Goal: Task Accomplishment & Management: Manage account settings

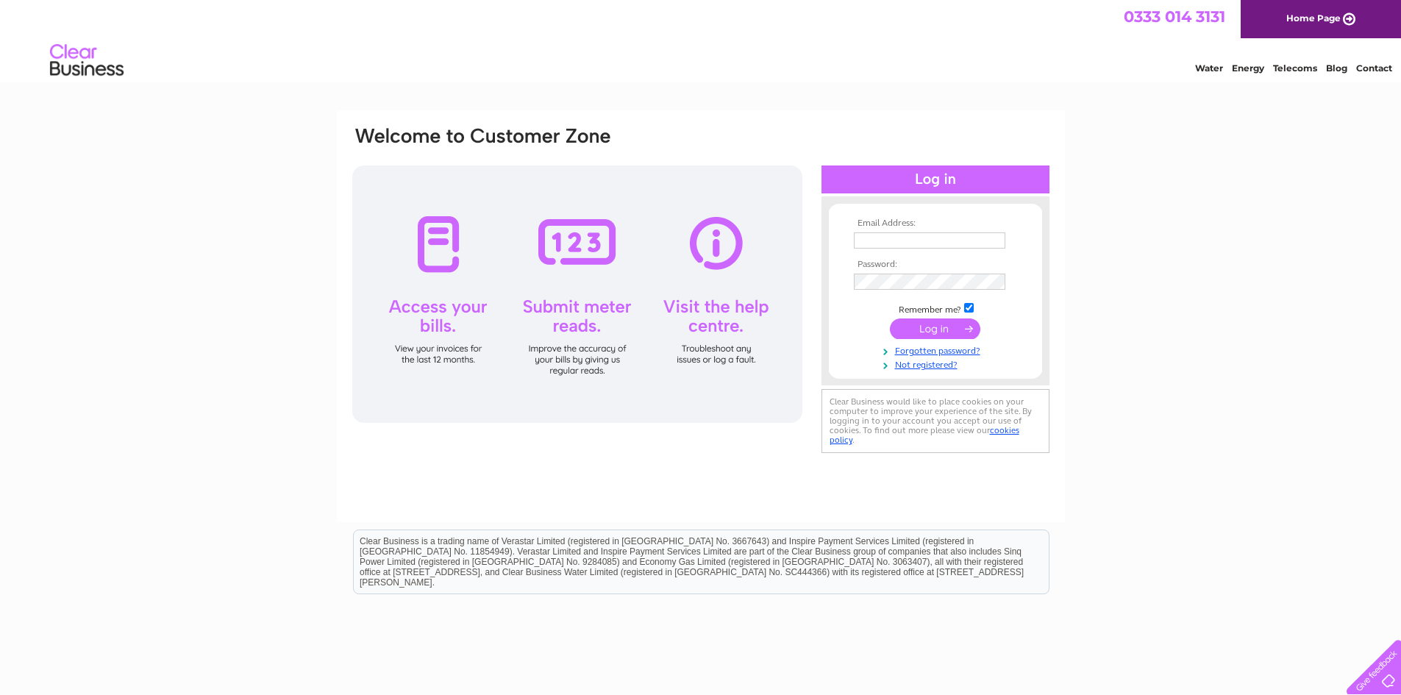
type input "purchase.ledger@regalead.co.uk"
click at [910, 330] on input "submit" at bounding box center [935, 328] width 90 height 21
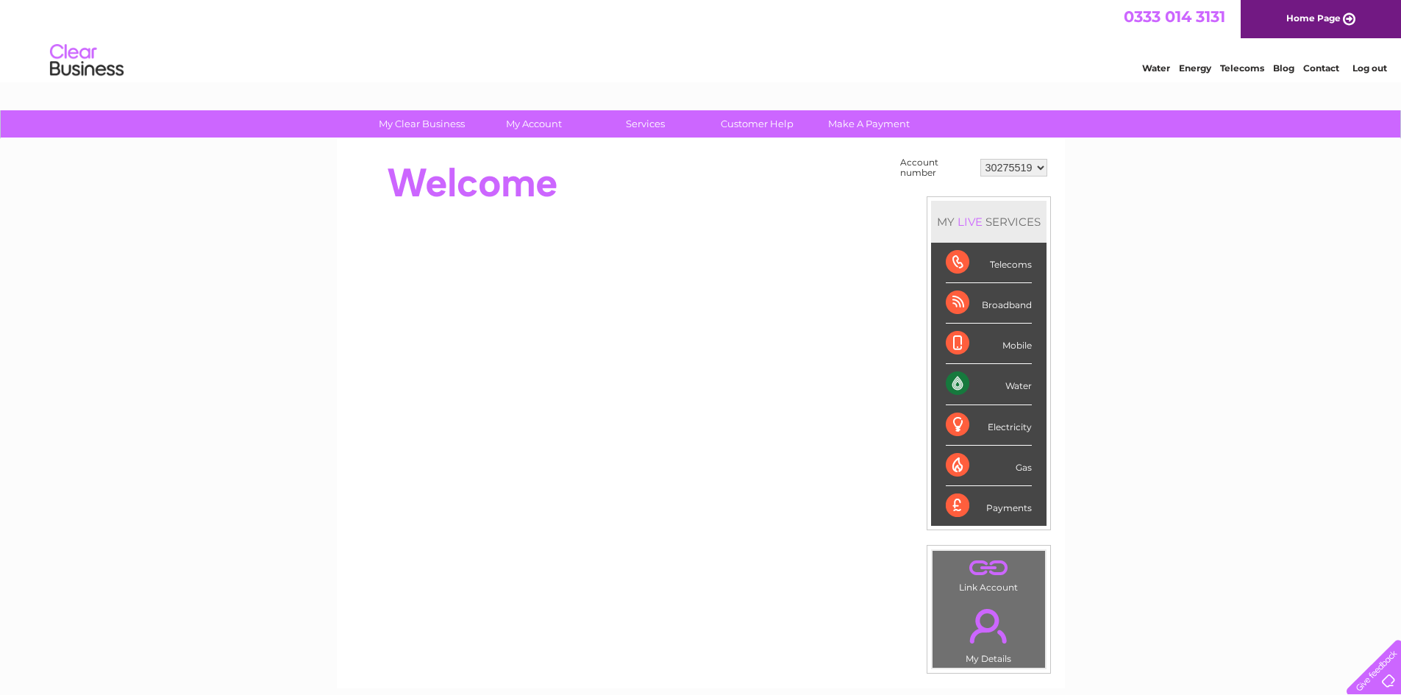
click at [1038, 167] on select "30275519" at bounding box center [1013, 168] width 67 height 18
click at [980, 159] on select "30275519" at bounding box center [1013, 168] width 67 height 18
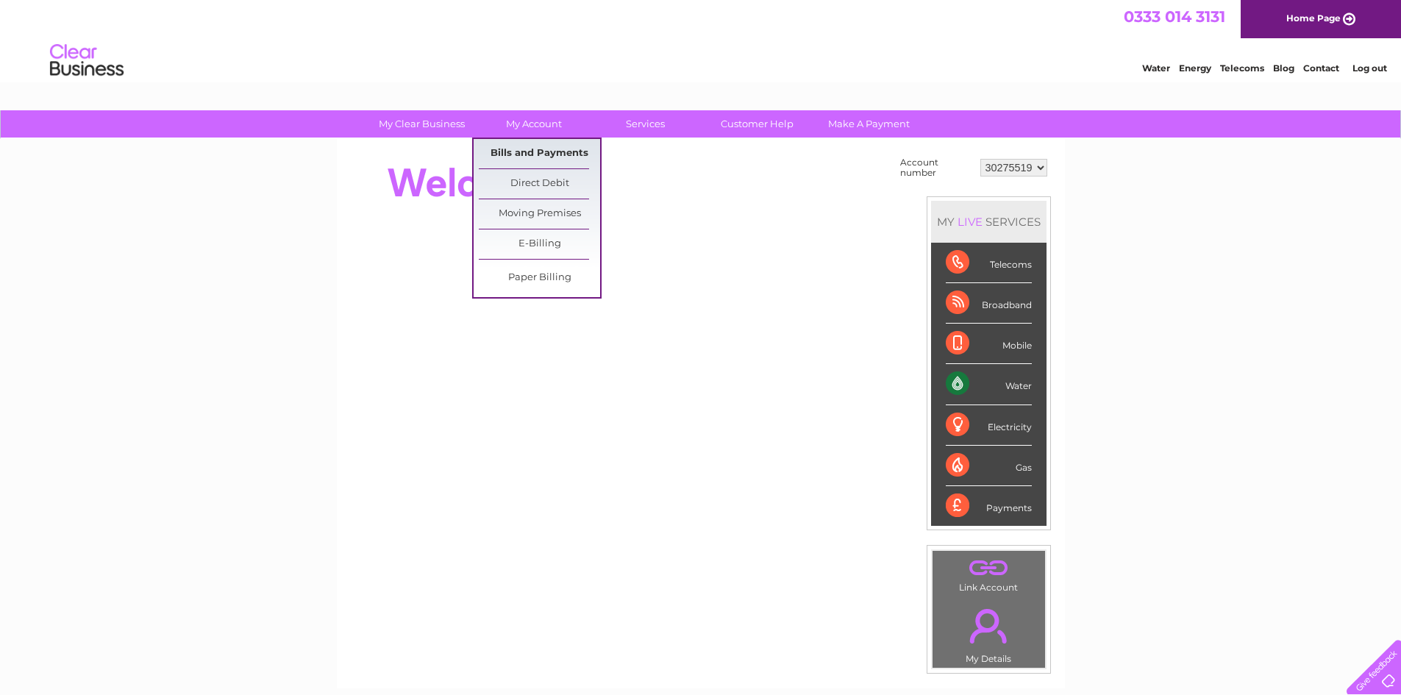
click at [529, 151] on link "Bills and Payments" at bounding box center [539, 153] width 121 height 29
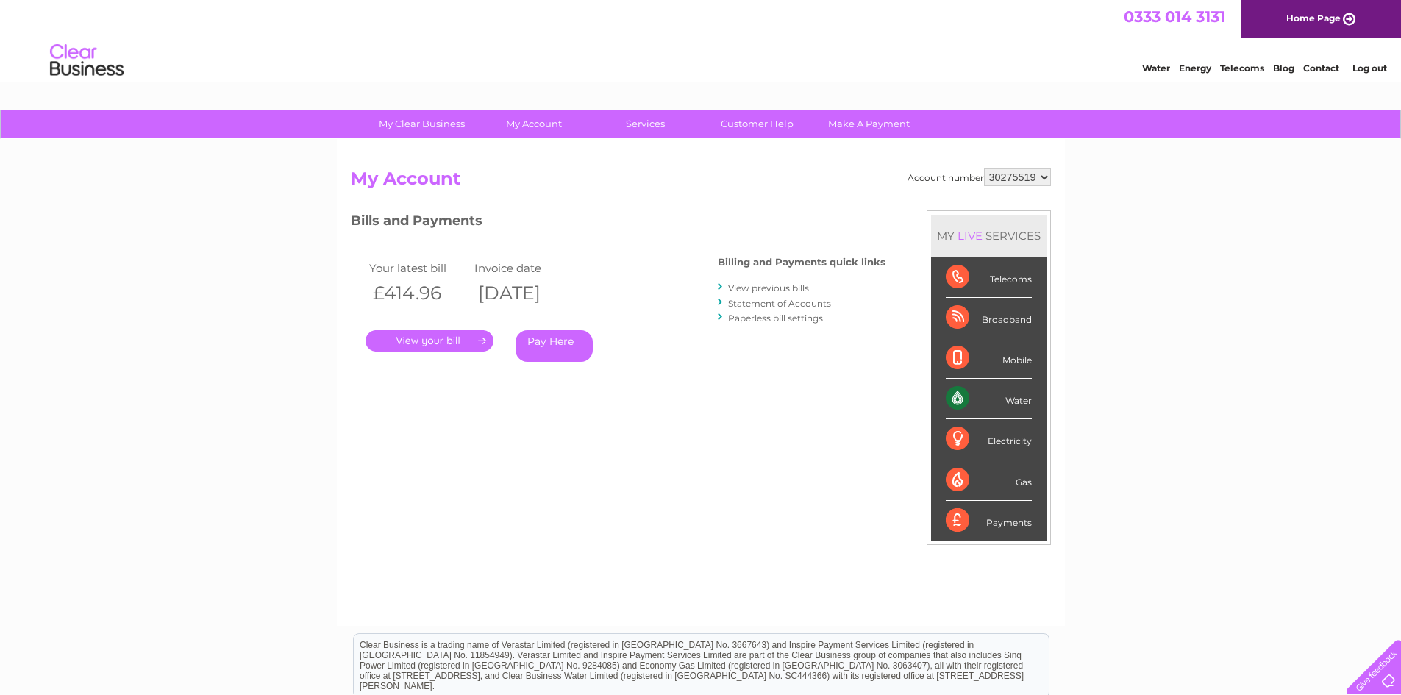
click at [535, 150] on div "Account number 30275519 My Account MY LIVE SERVICES Telecoms Broadband Mobile W…" at bounding box center [701, 382] width 728 height 487
click at [743, 293] on link "View previous bills" at bounding box center [768, 287] width 81 height 11
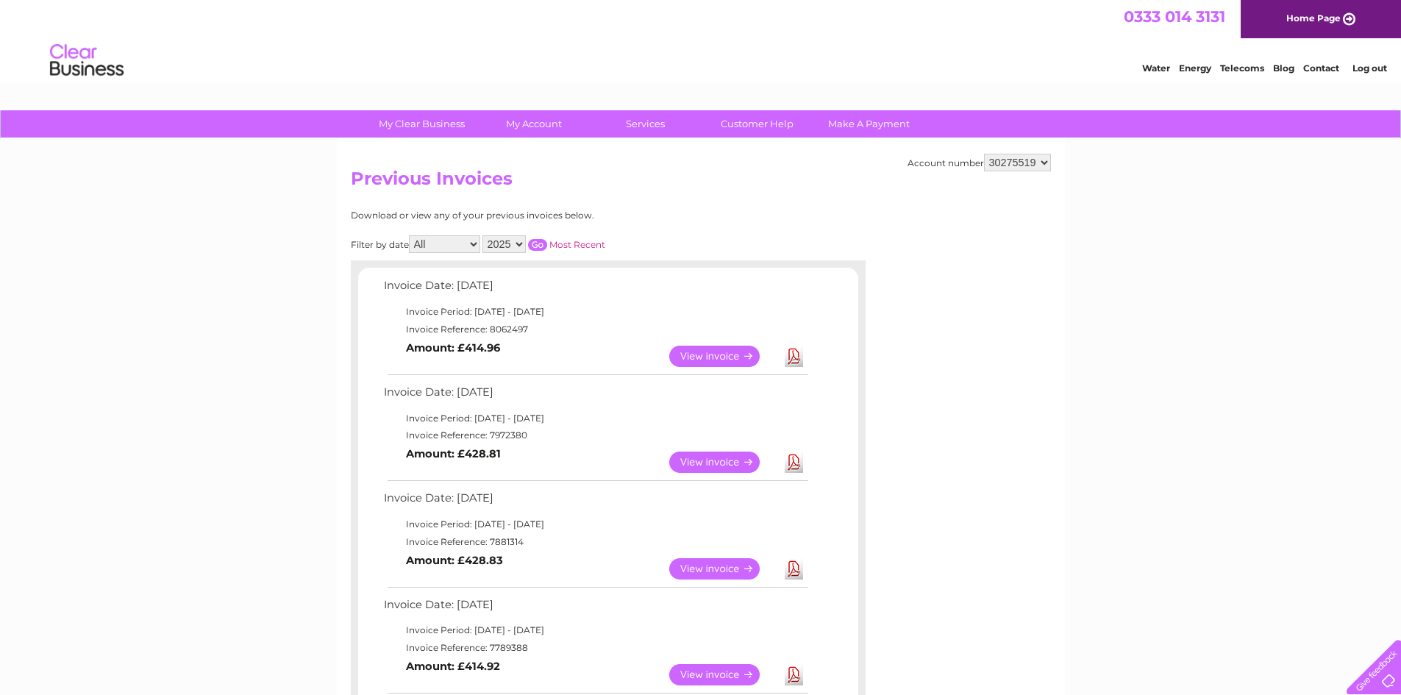
click at [1366, 66] on link "Log out" at bounding box center [1369, 67] width 35 height 11
